Goal: Task Accomplishment & Management: Use online tool/utility

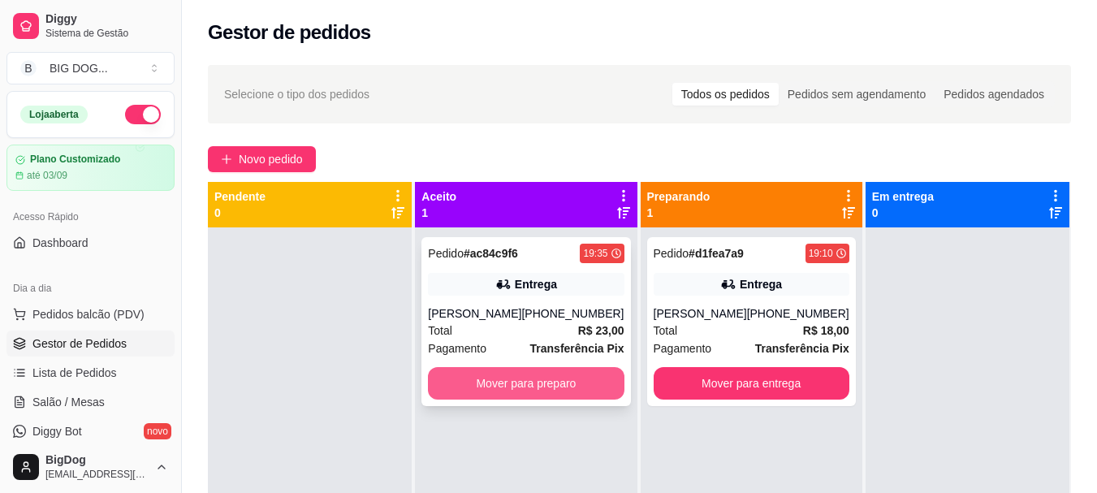
click at [530, 396] on button "Mover para preparo" at bounding box center [526, 383] width 196 height 32
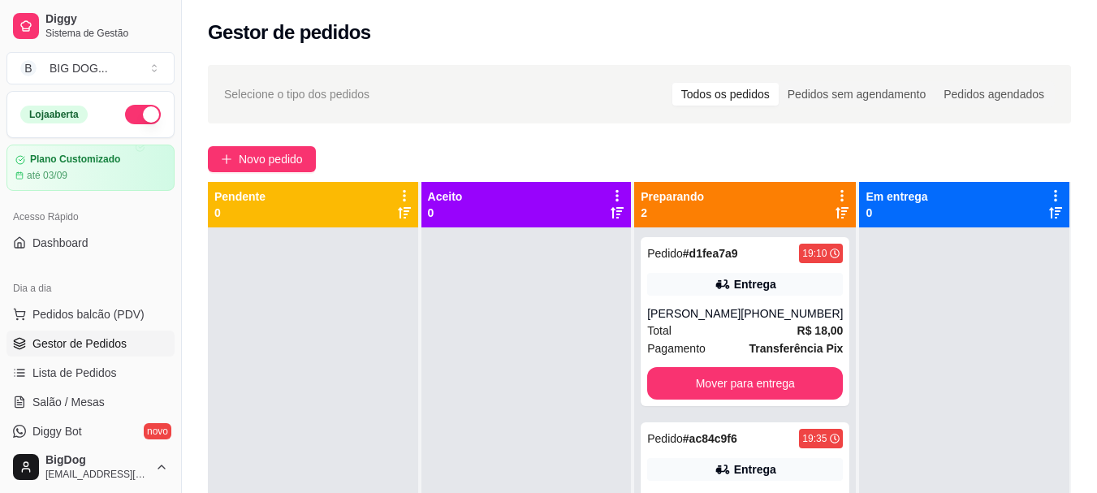
click at [530, 396] on div at bounding box center [527, 473] width 210 height 493
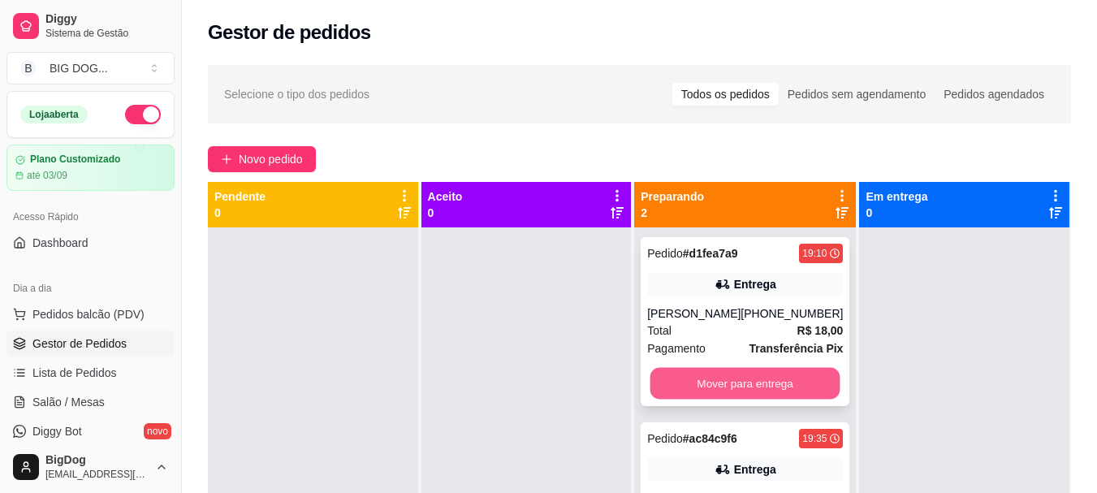
click at [787, 371] on button "Mover para entrega" at bounding box center [746, 384] width 190 height 32
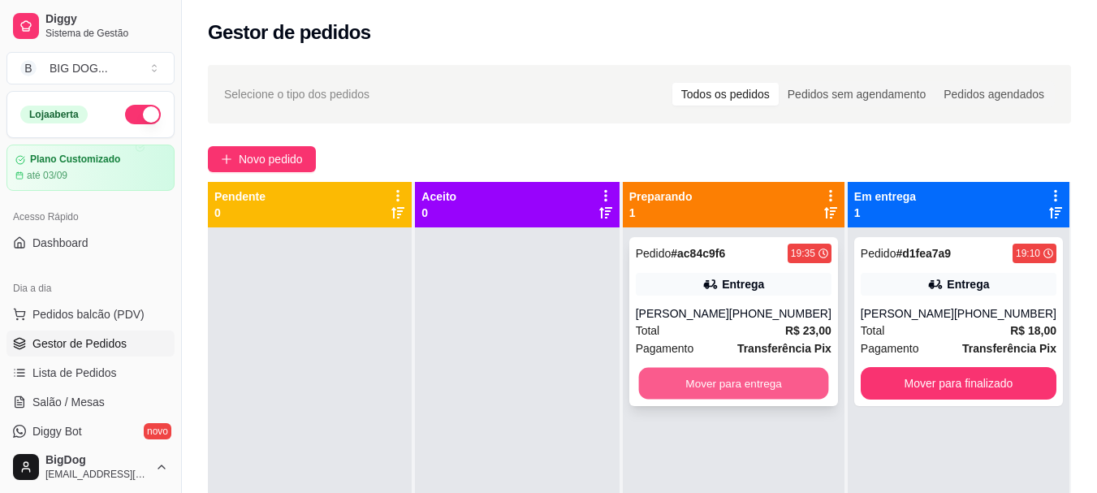
click at [789, 383] on button "Mover para entrega" at bounding box center [733, 384] width 190 height 32
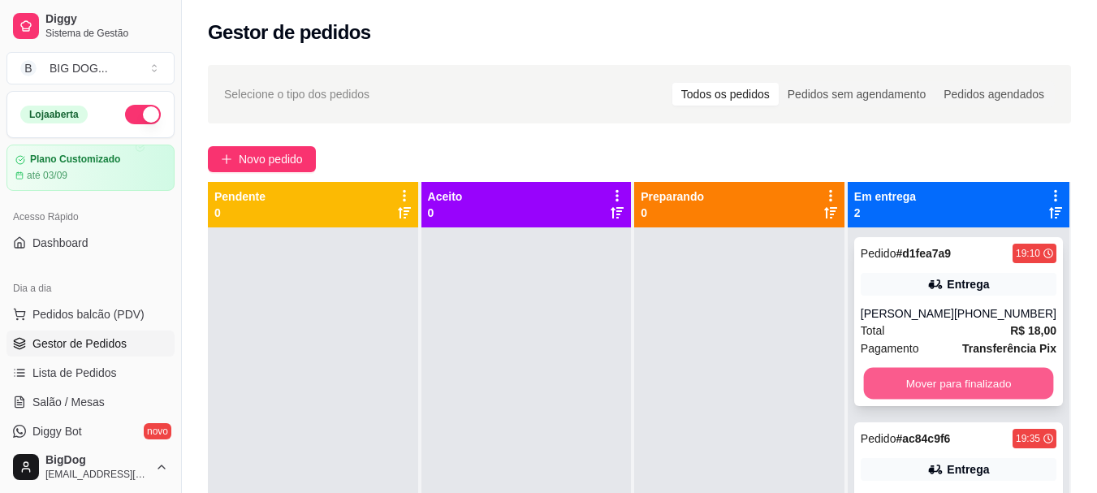
click at [912, 386] on button "Mover para finalizado" at bounding box center [958, 384] width 190 height 32
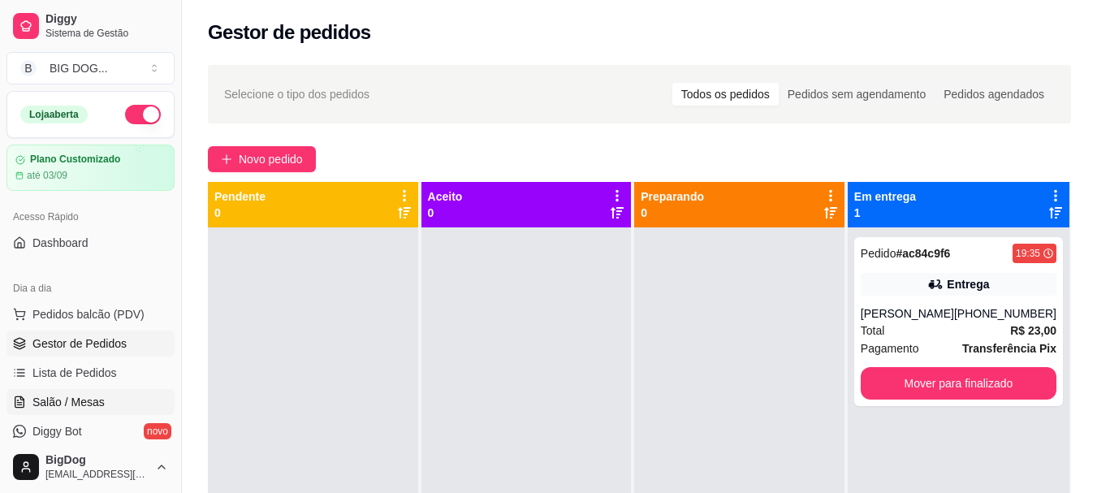
click at [91, 403] on span "Salão / Mesas" at bounding box center [68, 402] width 72 height 16
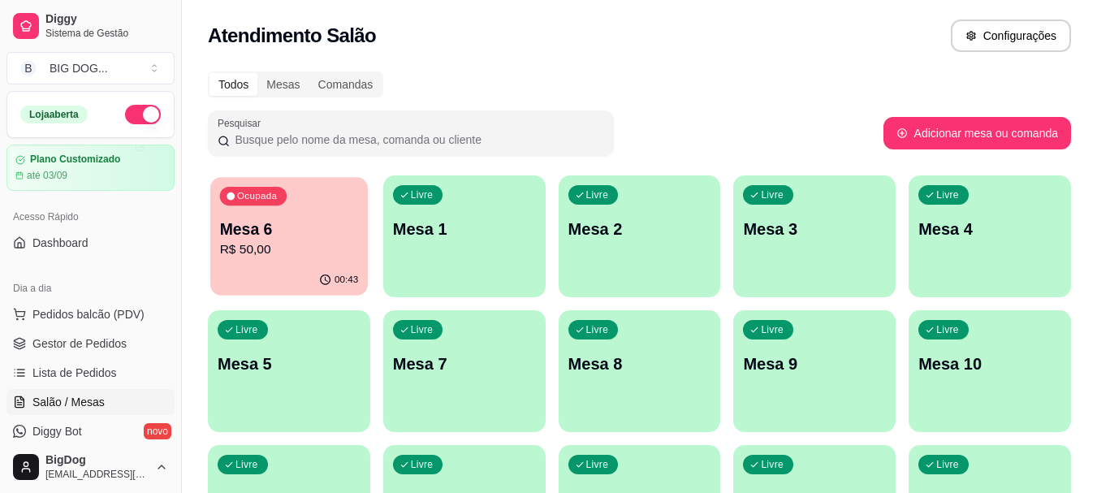
click at [296, 204] on div "Ocupada Mesa 6 R$ 50,00" at bounding box center [289, 221] width 158 height 88
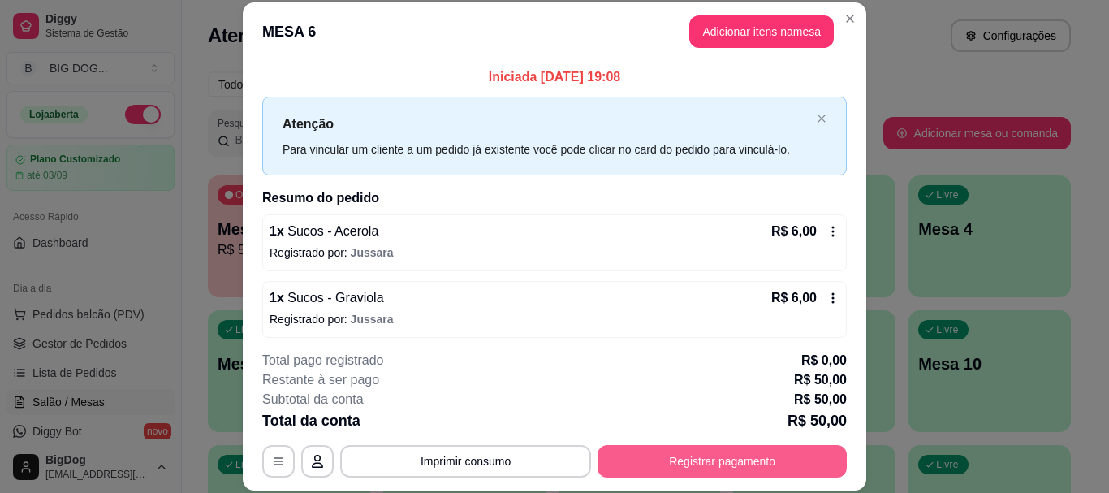
click at [703, 458] on button "Registrar pagamento" at bounding box center [722, 461] width 249 height 32
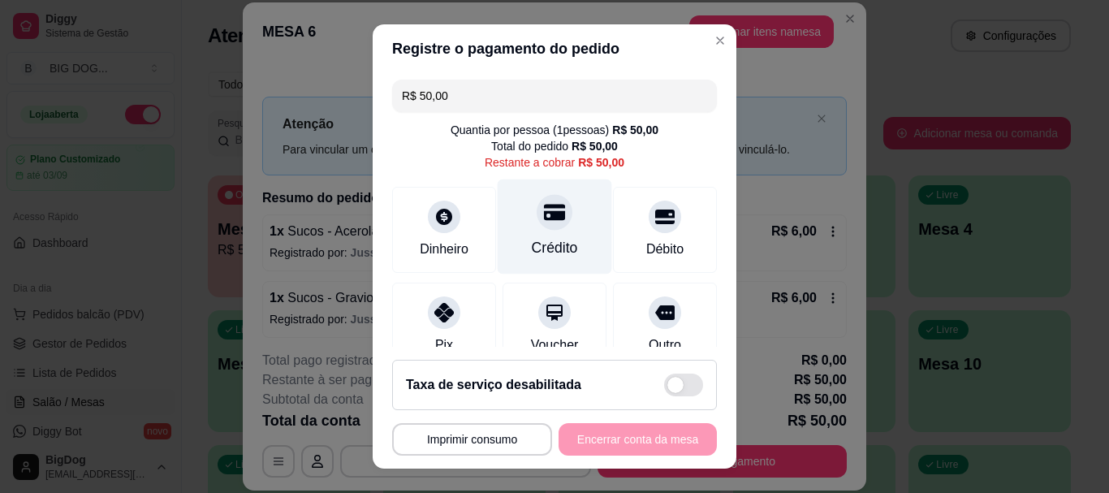
click at [560, 220] on div "Crédito" at bounding box center [555, 226] width 115 height 95
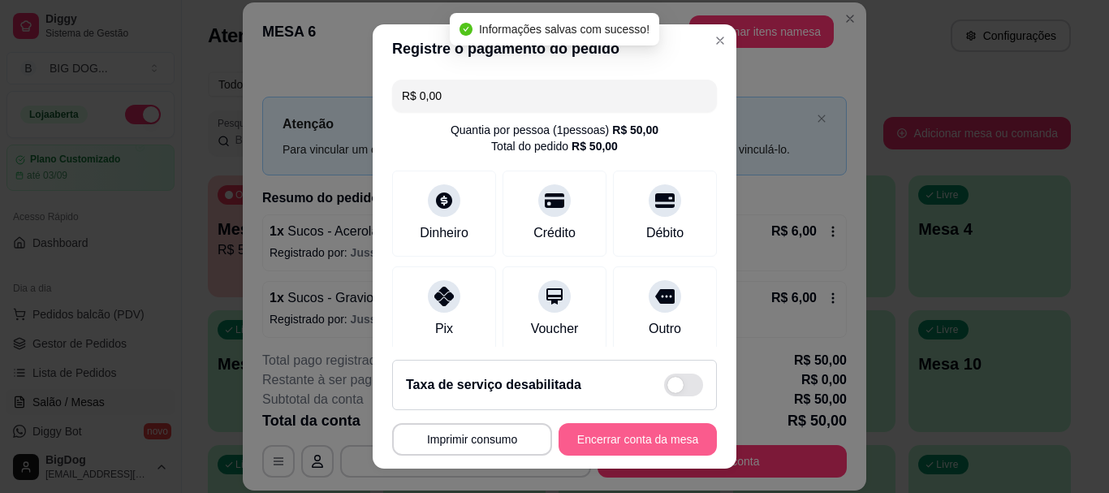
type input "R$ 0,00"
click at [597, 443] on button "Encerrar conta da mesa" at bounding box center [638, 439] width 154 height 32
